Goal: Navigation & Orientation: Understand site structure

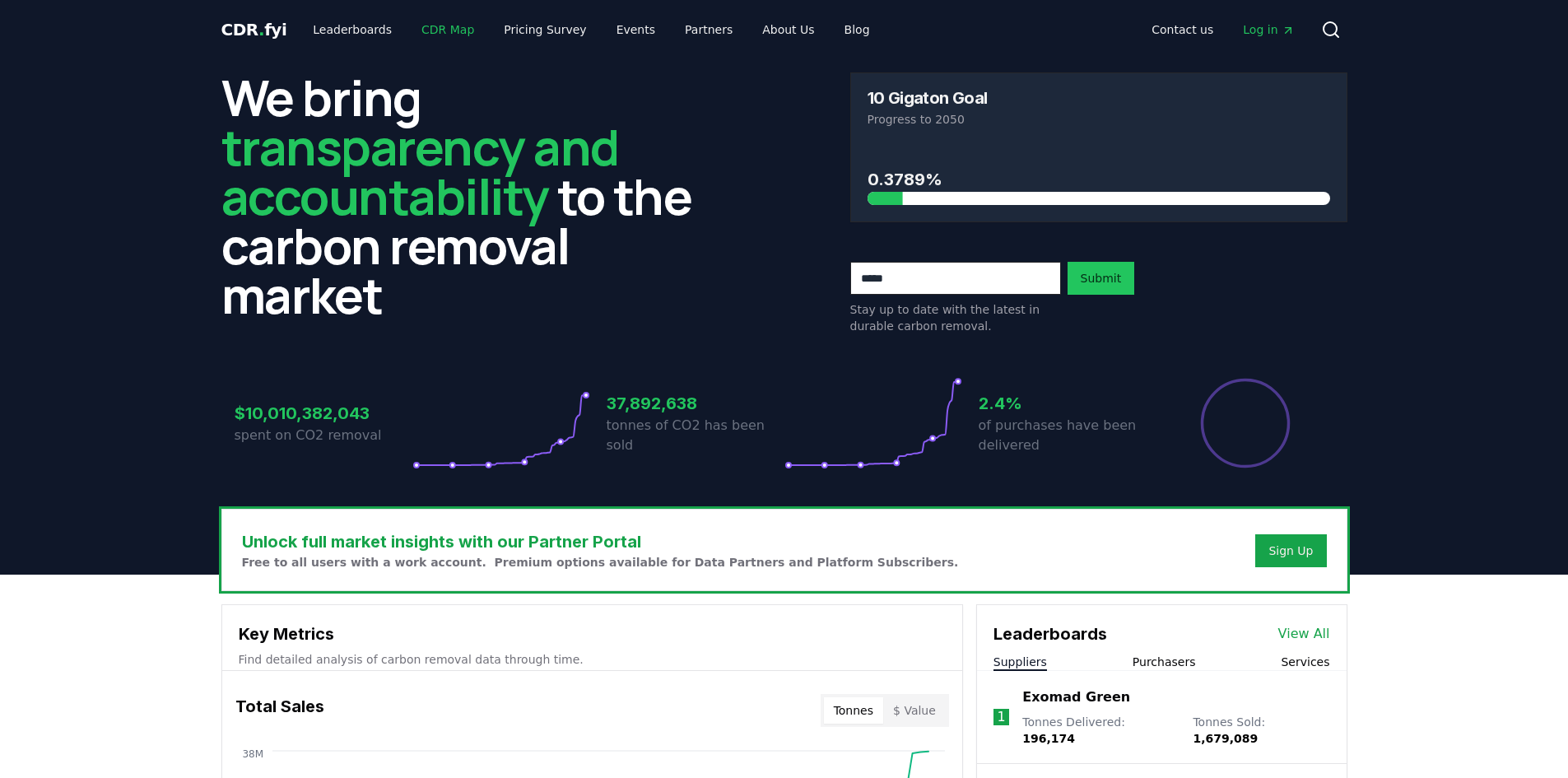
click at [438, 30] on link "CDR Map" at bounding box center [448, 30] width 79 height 30
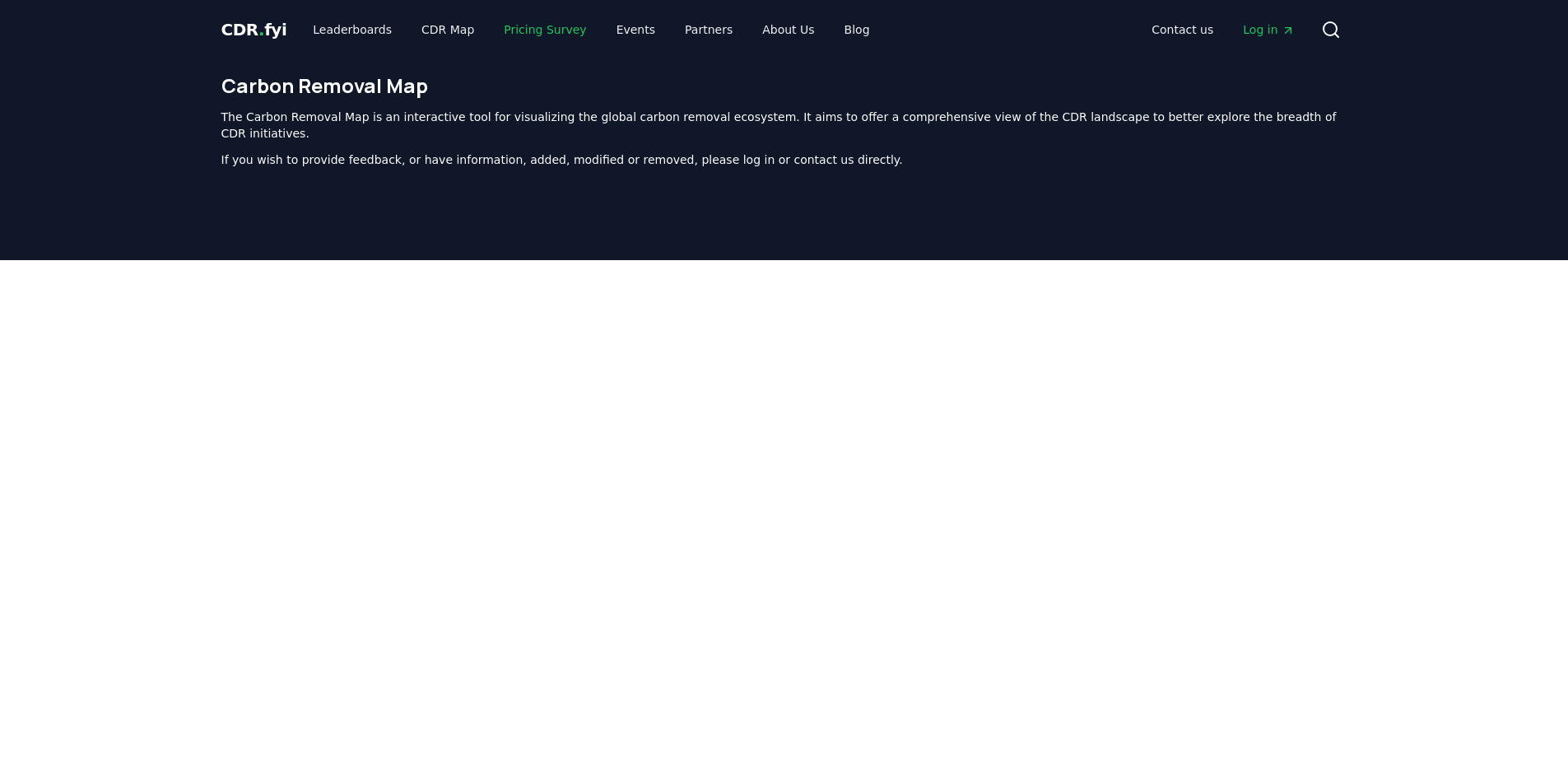
click at [526, 24] on link "Pricing Survey" at bounding box center [545, 30] width 108 height 30
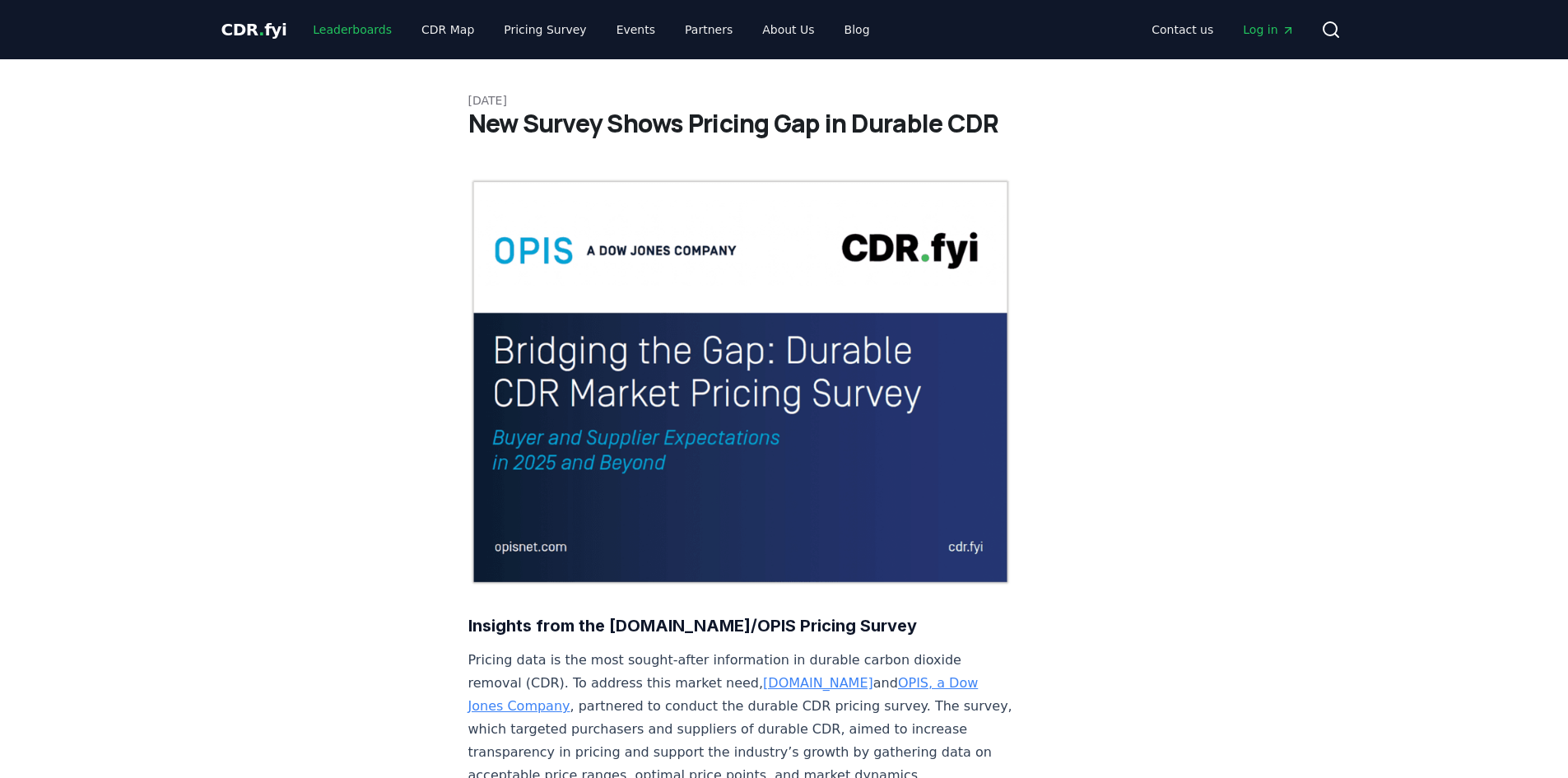
click at [313, 37] on link "Leaderboards" at bounding box center [352, 30] width 106 height 30
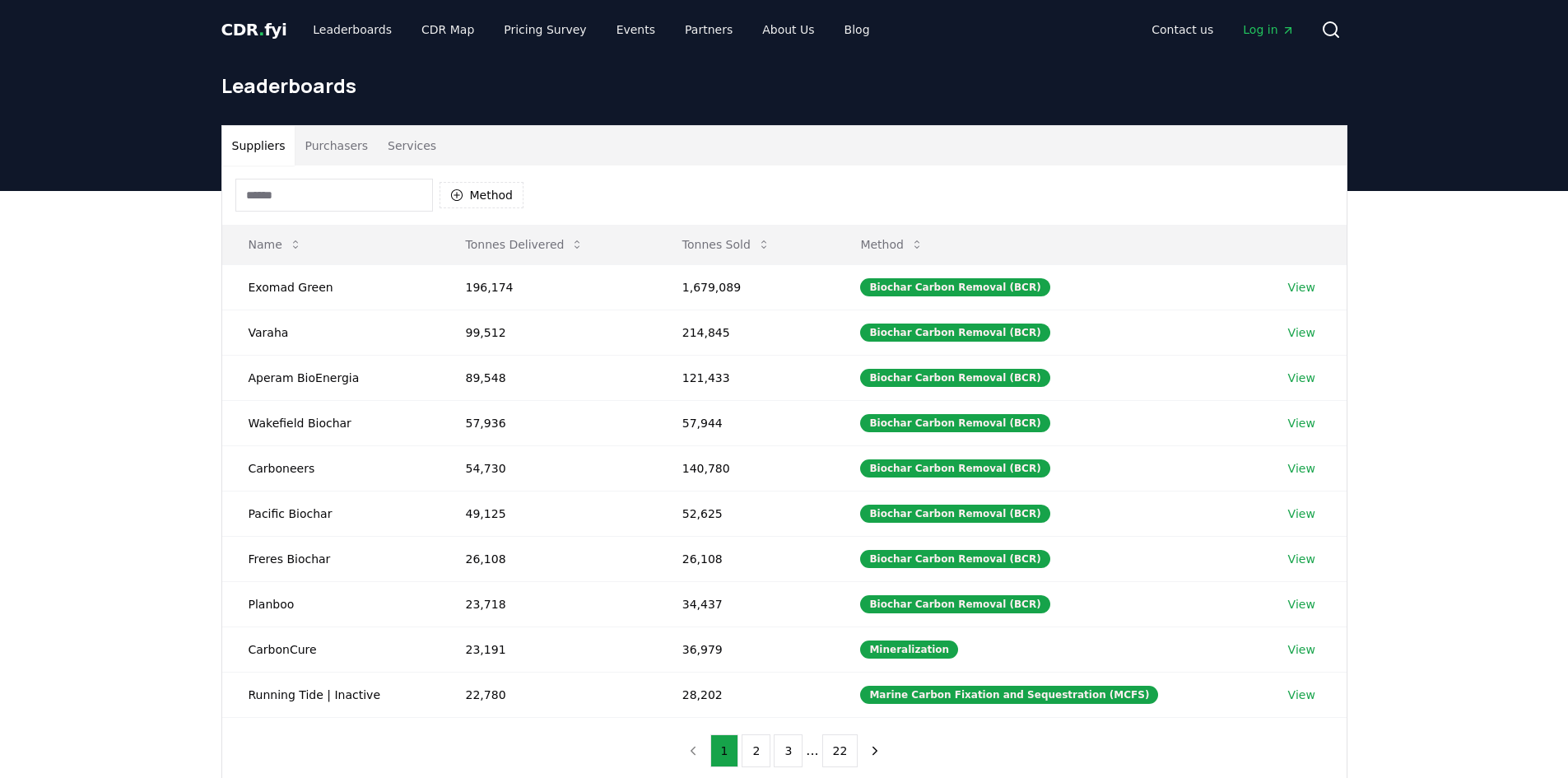
click at [343, 146] on button "Purchasers" at bounding box center [336, 145] width 83 height 39
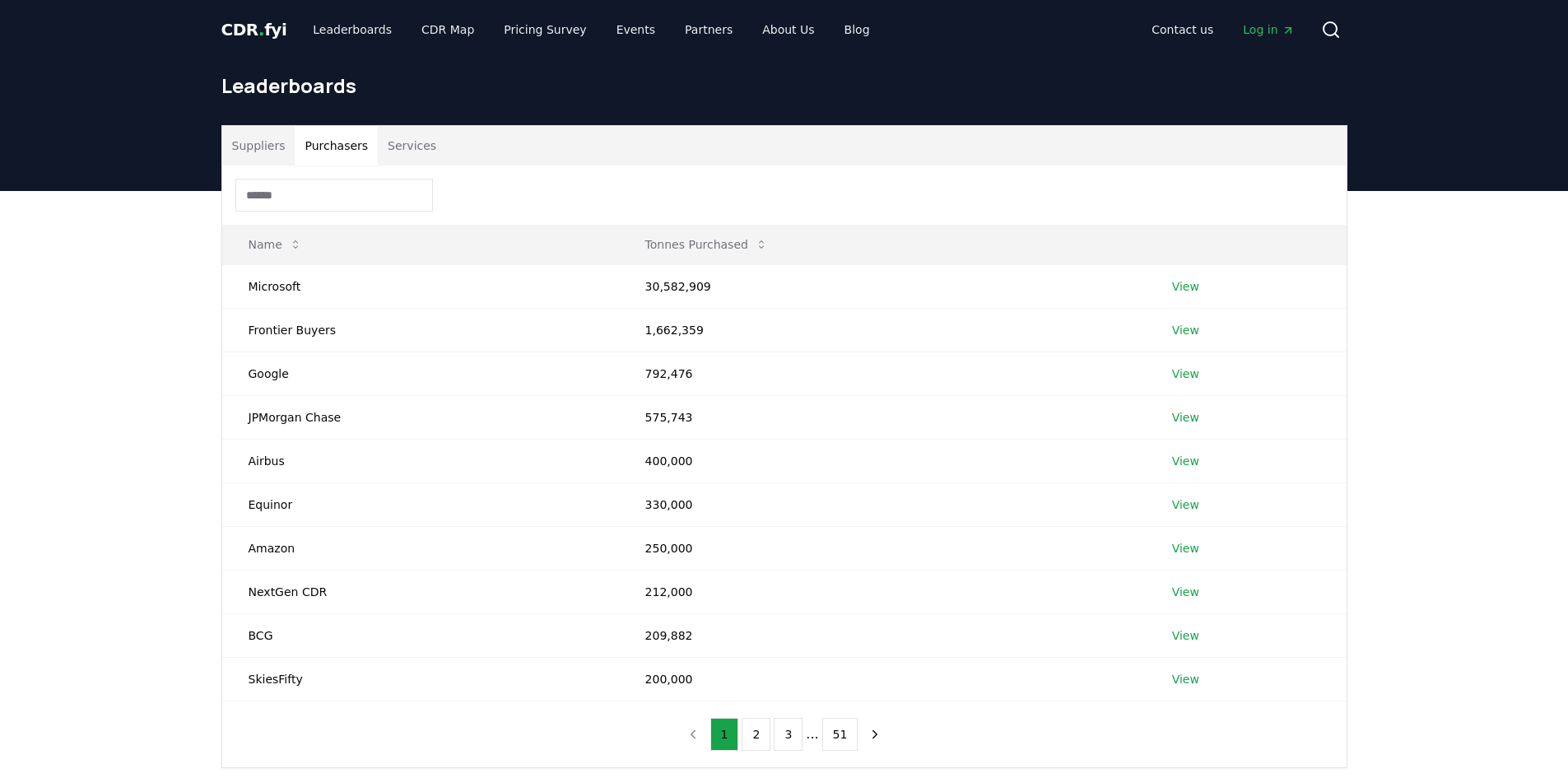
click at [412, 145] on button "Services" at bounding box center [412, 145] width 68 height 39
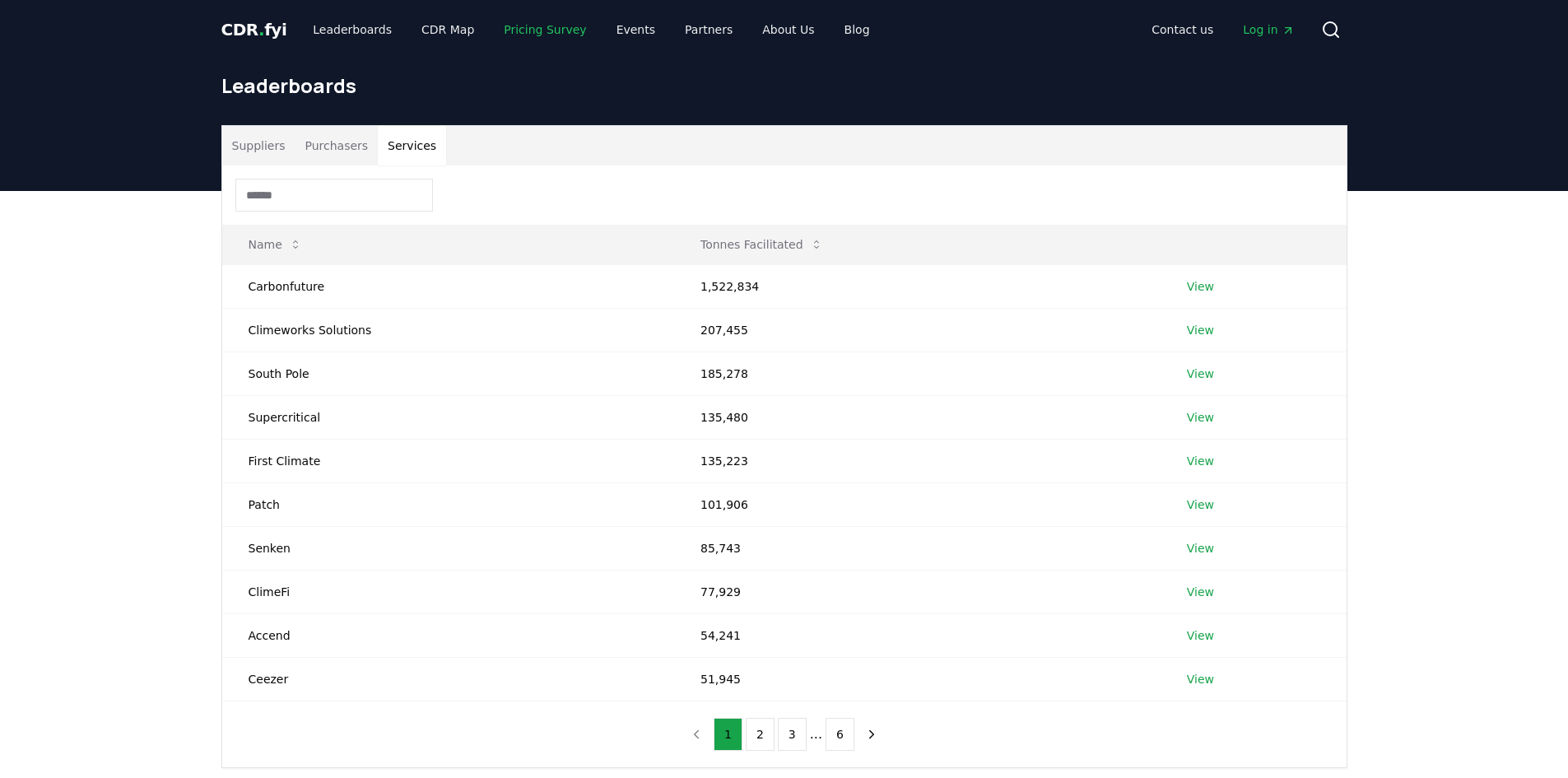
click at [521, 30] on link "Pricing Survey" at bounding box center [545, 30] width 108 height 30
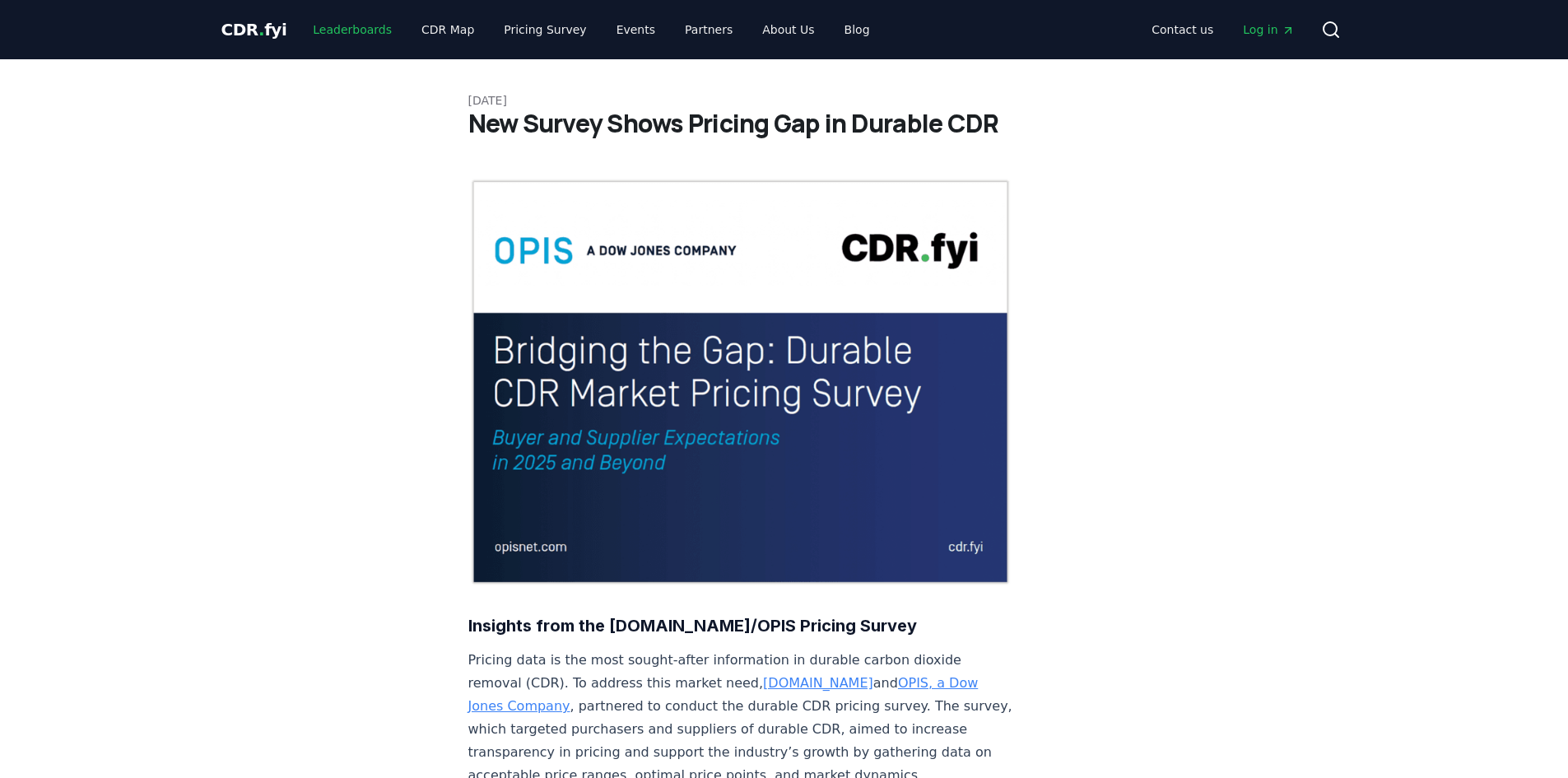
click at [307, 35] on link "Leaderboards" at bounding box center [352, 30] width 106 height 30
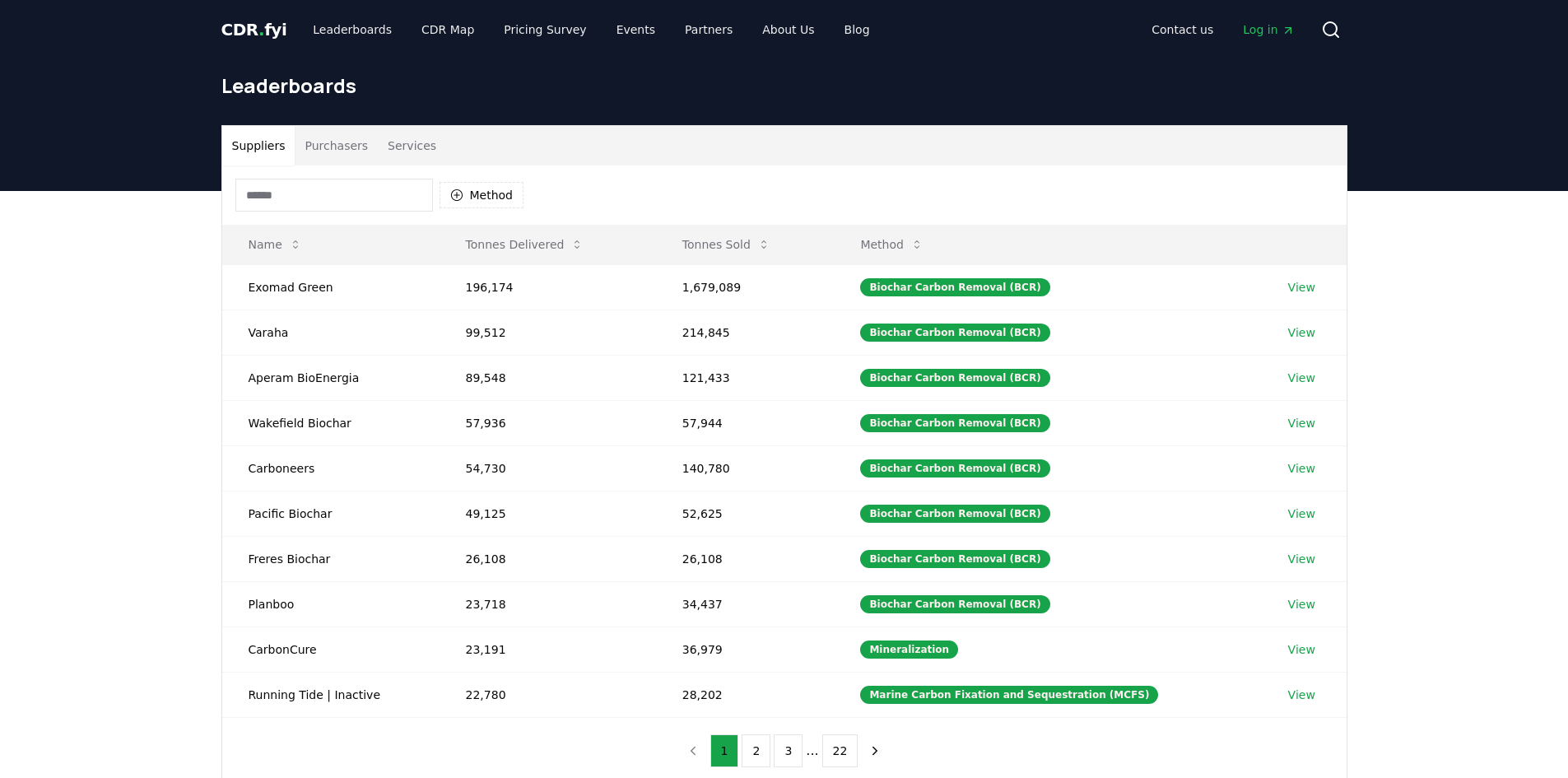
click at [264, 35] on span "CDR . fyi" at bounding box center [254, 30] width 65 height 20
